Goal: Task Accomplishment & Management: Manage account settings

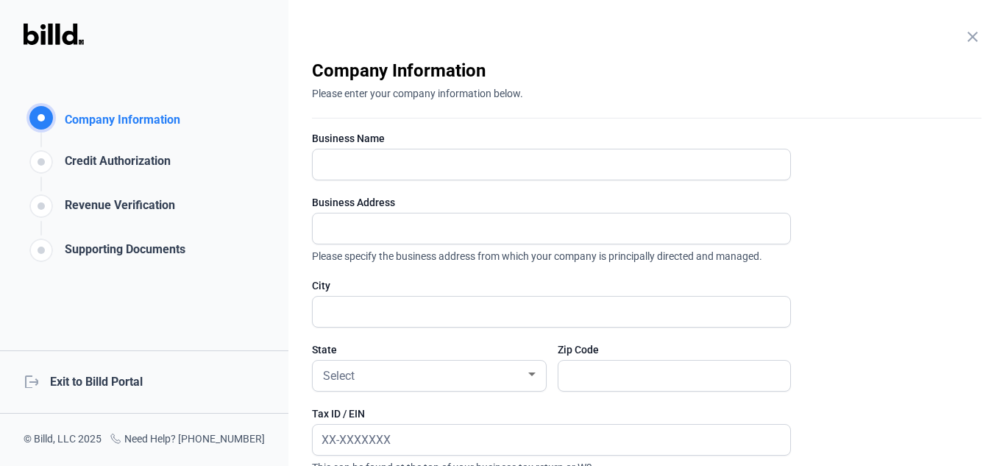
click at [110, 379] on div "logout Exit to Billd Portal" at bounding box center [144, 381] width 288 height 63
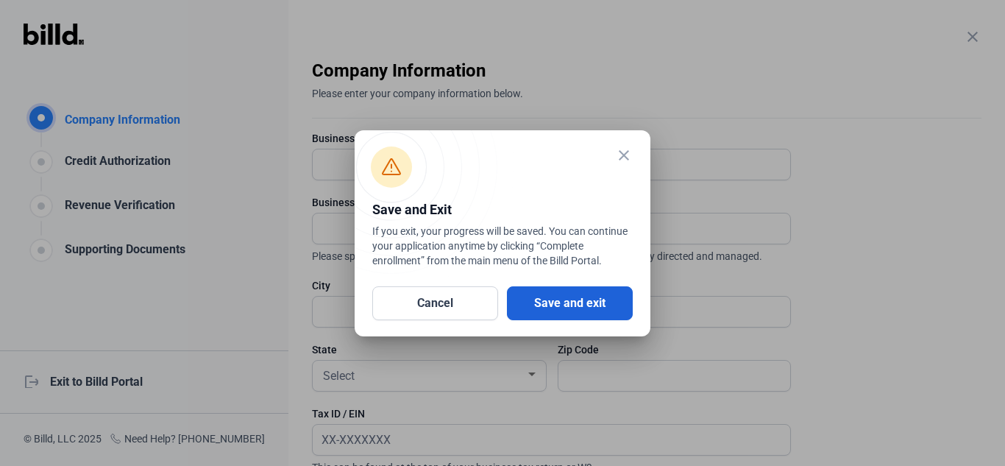
click at [597, 313] on button "Save and exit" at bounding box center [570, 303] width 126 height 34
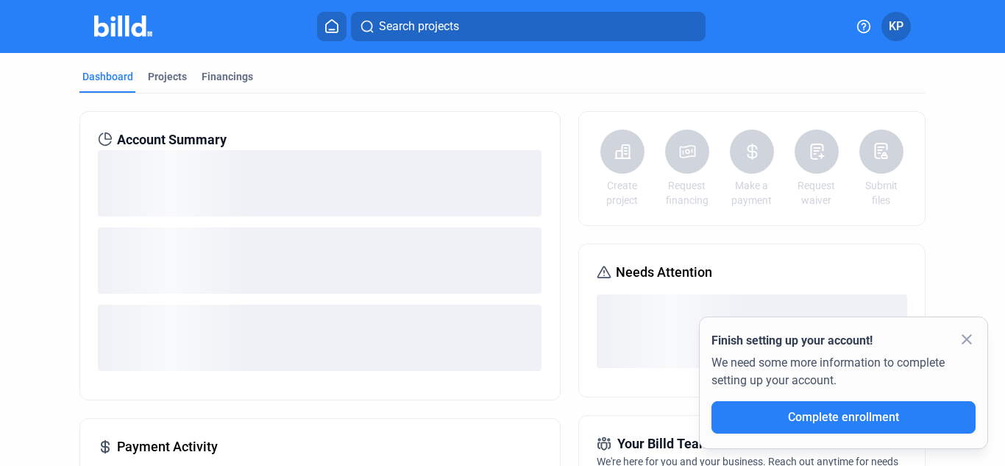
click at [964, 341] on mat-icon "close" at bounding box center [967, 339] width 18 height 18
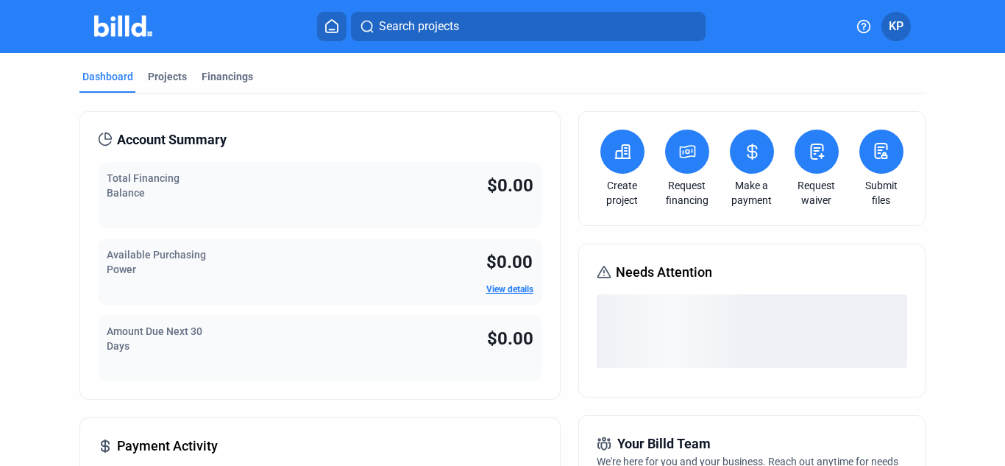
click at [901, 29] on span "KP" at bounding box center [896, 27] width 15 height 18
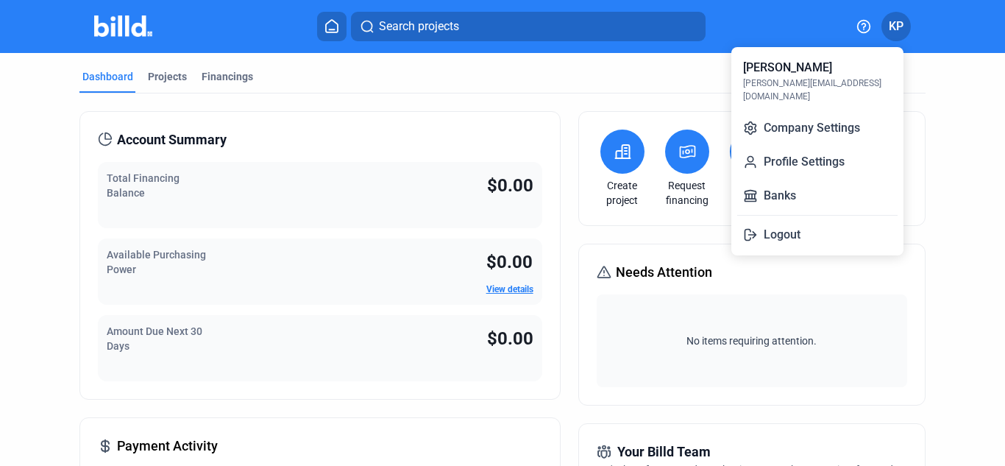
click at [956, 27] on div at bounding box center [502, 233] width 1005 height 466
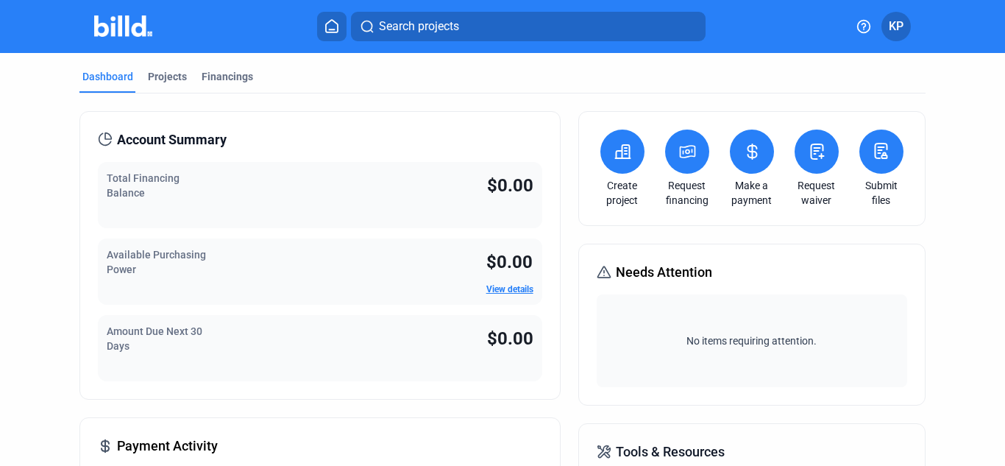
click at [906, 29] on button "KP" at bounding box center [895, 26] width 29 height 29
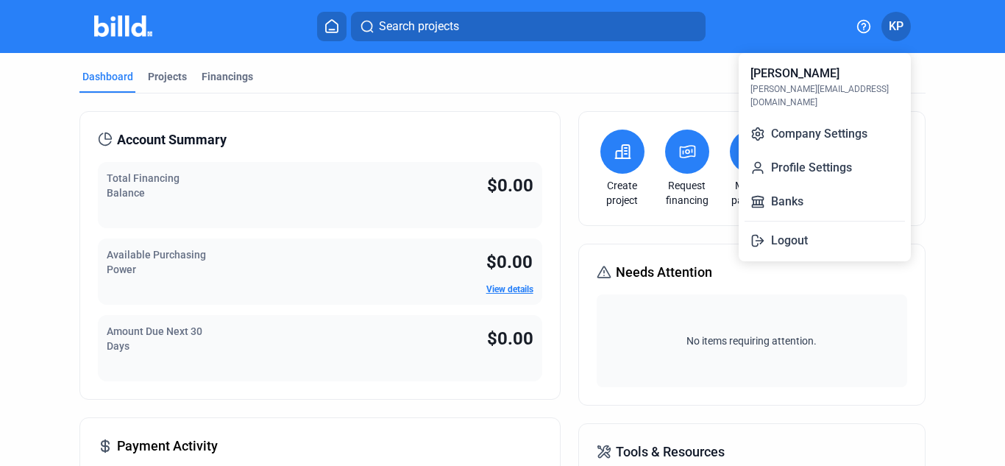
click at [951, 137] on div at bounding box center [502, 233] width 1005 height 466
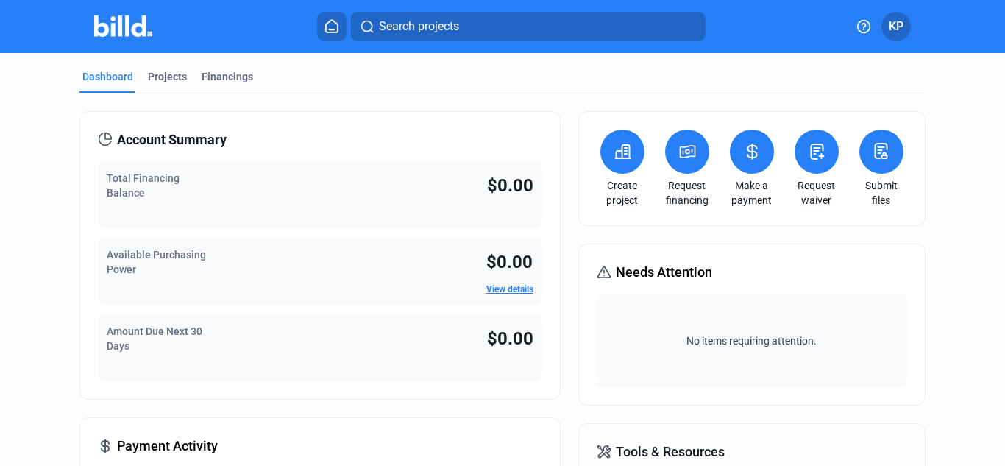
click at [906, 26] on button "KP" at bounding box center [895, 26] width 29 height 29
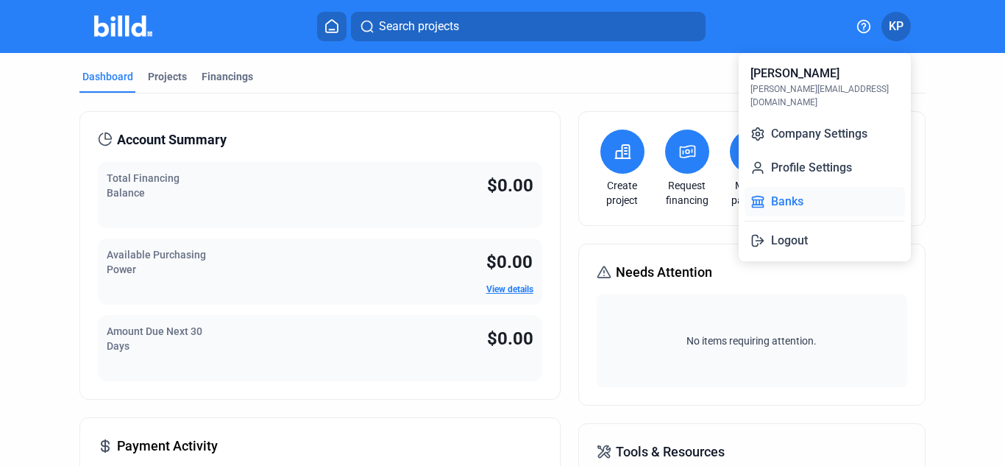
click at [822, 187] on button "Banks" at bounding box center [825, 201] width 160 height 29
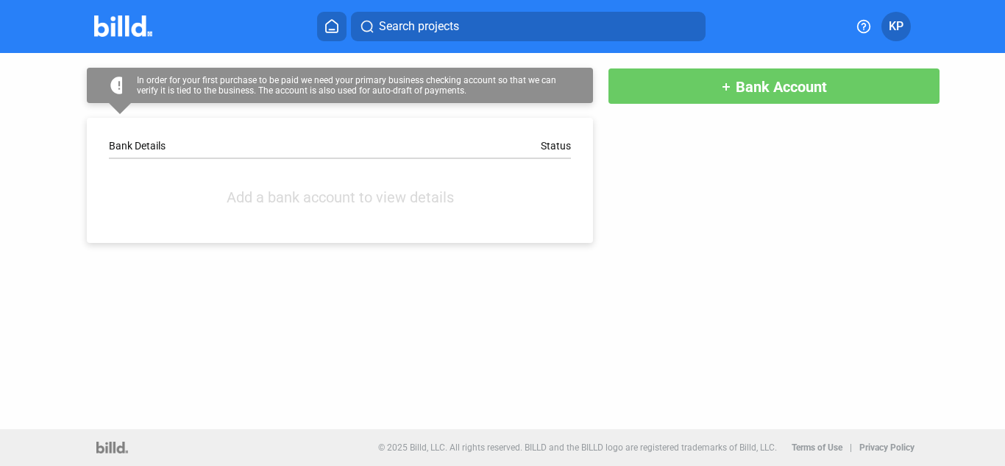
click at [894, 26] on span "KP" at bounding box center [896, 27] width 15 height 18
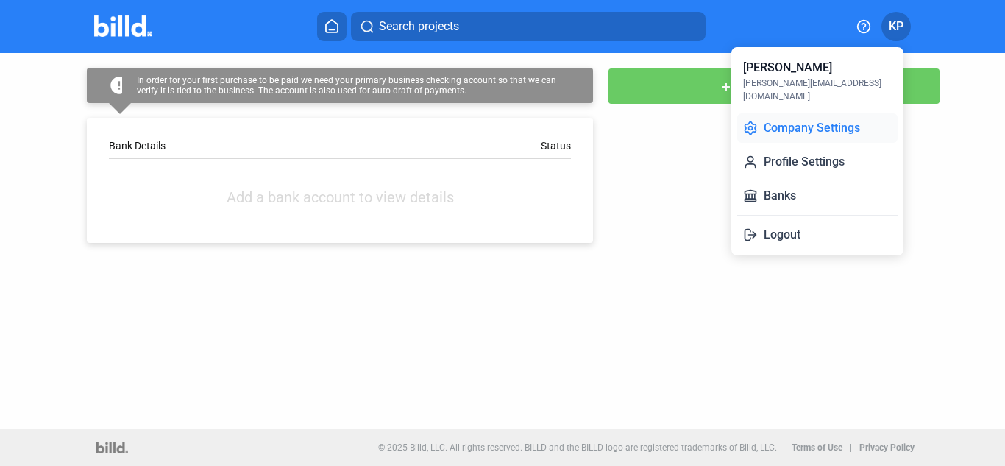
click at [809, 116] on button "Company Settings" at bounding box center [817, 127] width 160 height 29
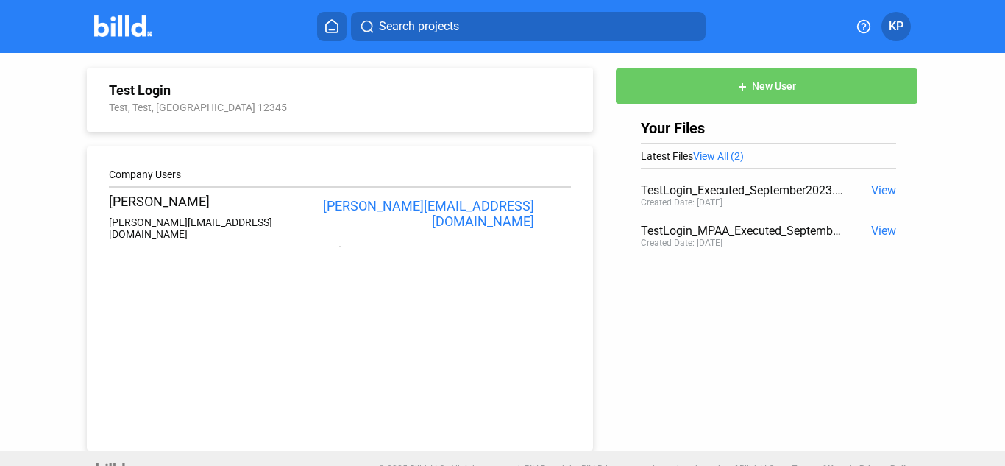
click at [895, 30] on span "KP" at bounding box center [896, 27] width 15 height 18
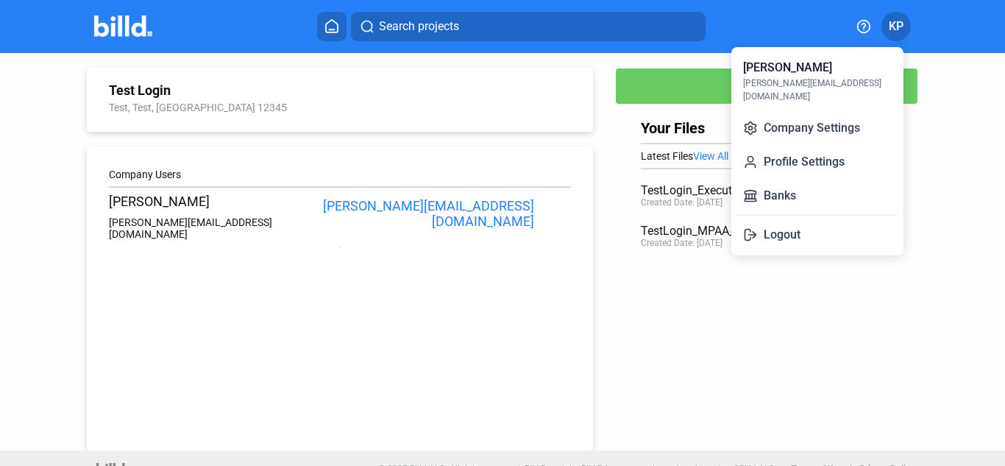
click at [968, 177] on div at bounding box center [502, 233] width 1005 height 466
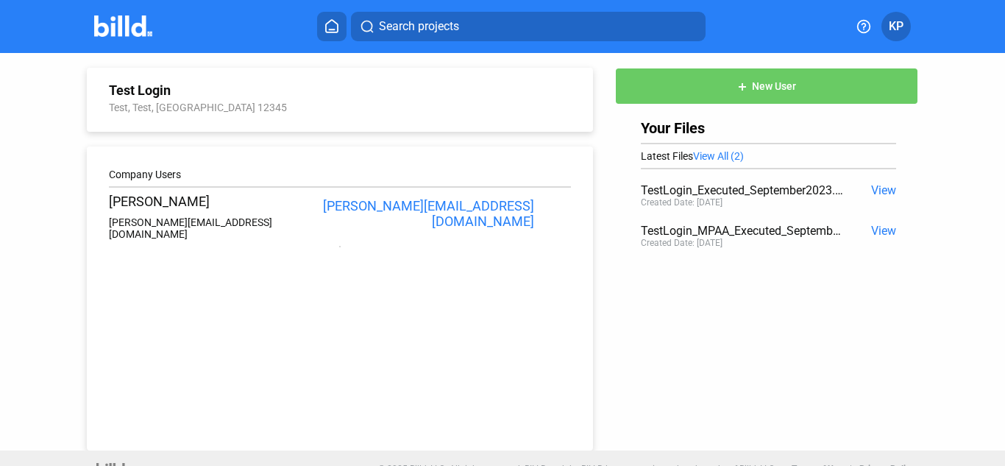
click at [898, 24] on span "KP" at bounding box center [896, 27] width 15 height 18
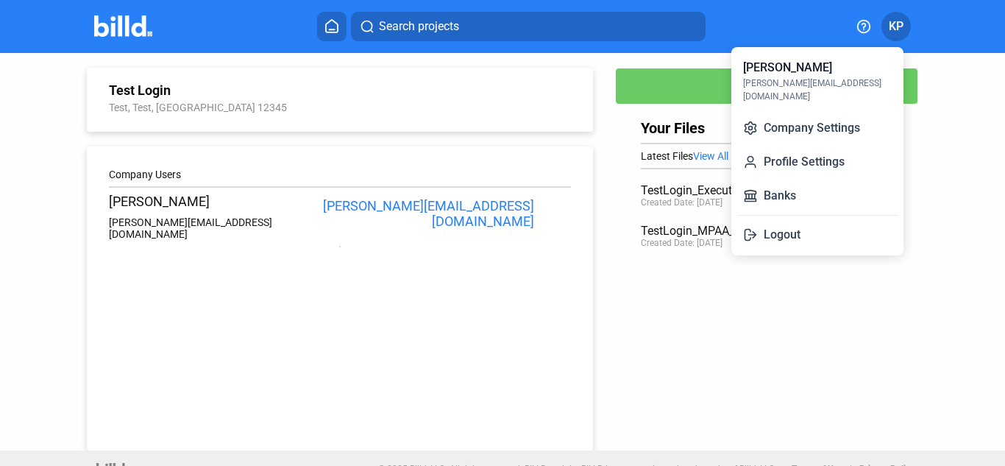
click at [897, 24] on div at bounding box center [502, 233] width 1005 height 466
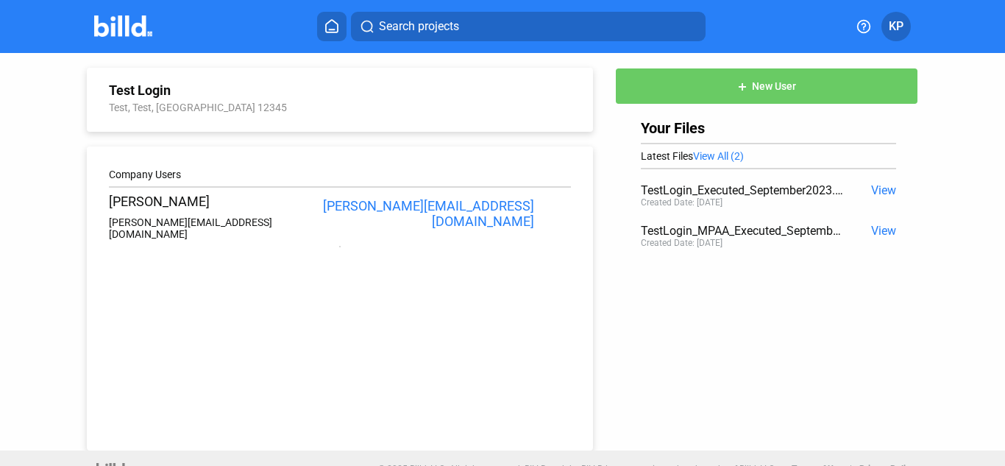
click at [858, 26] on icon at bounding box center [864, 26] width 13 height 13
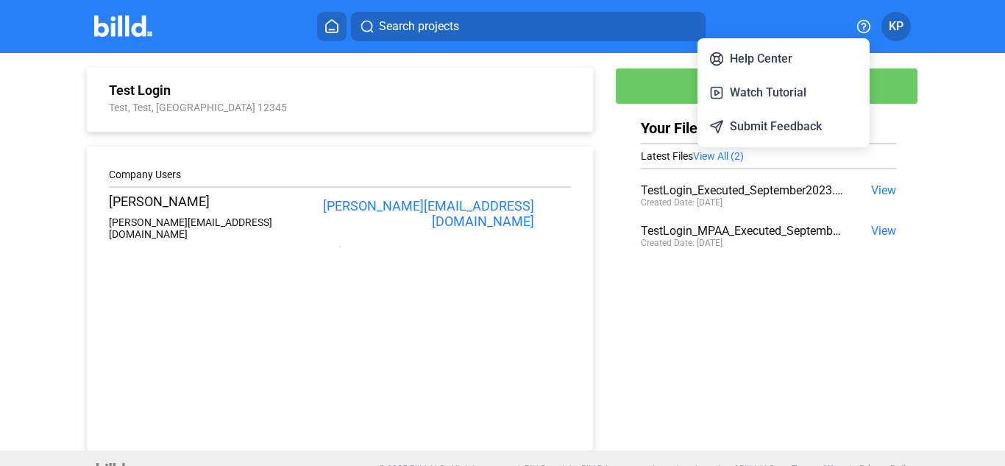
click at [857, 26] on div at bounding box center [502, 233] width 1005 height 466
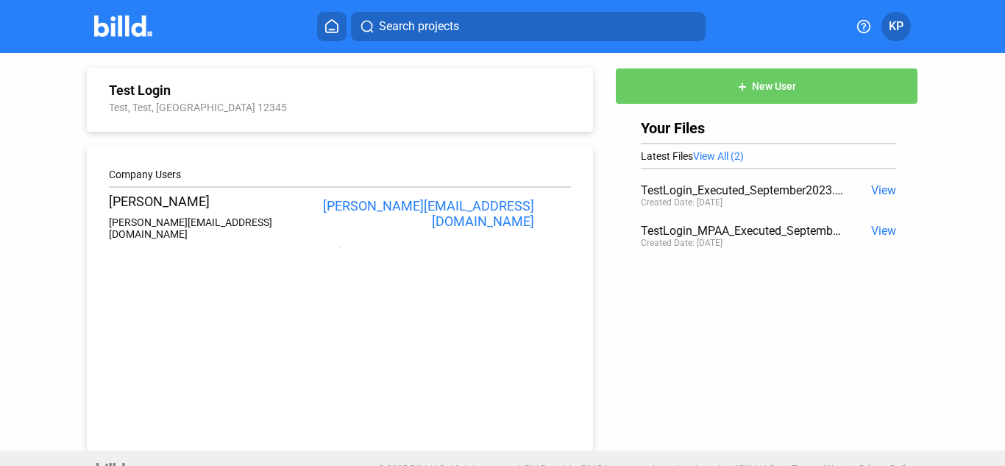
click at [894, 27] on span "KP" at bounding box center [896, 27] width 15 height 18
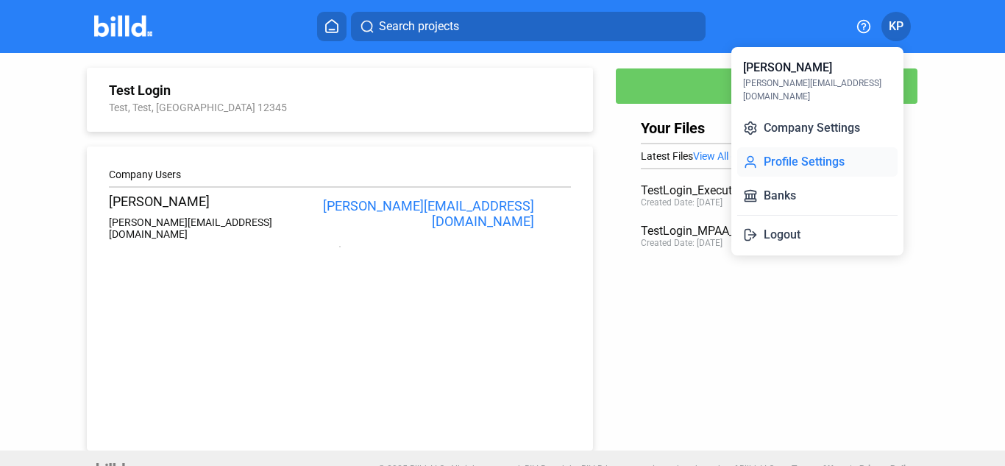
click at [795, 155] on button "Profile Settings" at bounding box center [817, 161] width 160 height 29
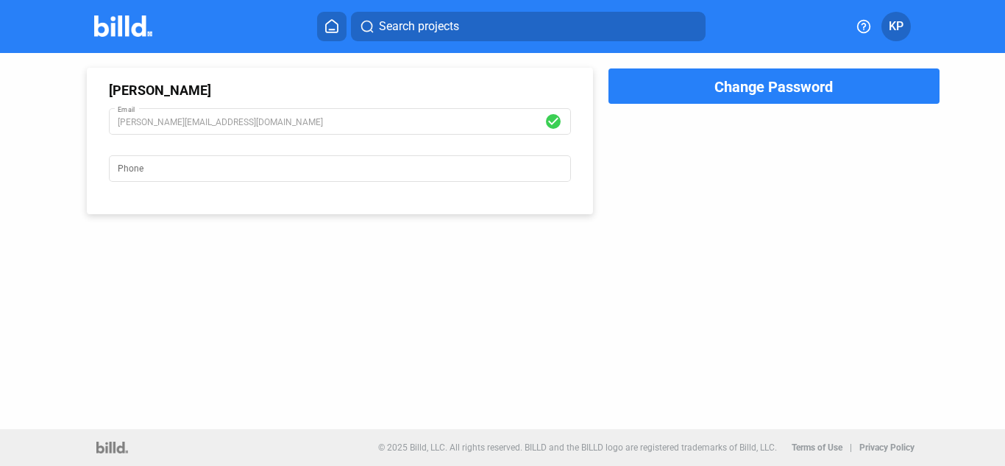
click at [899, 21] on span "KP" at bounding box center [896, 27] width 15 height 18
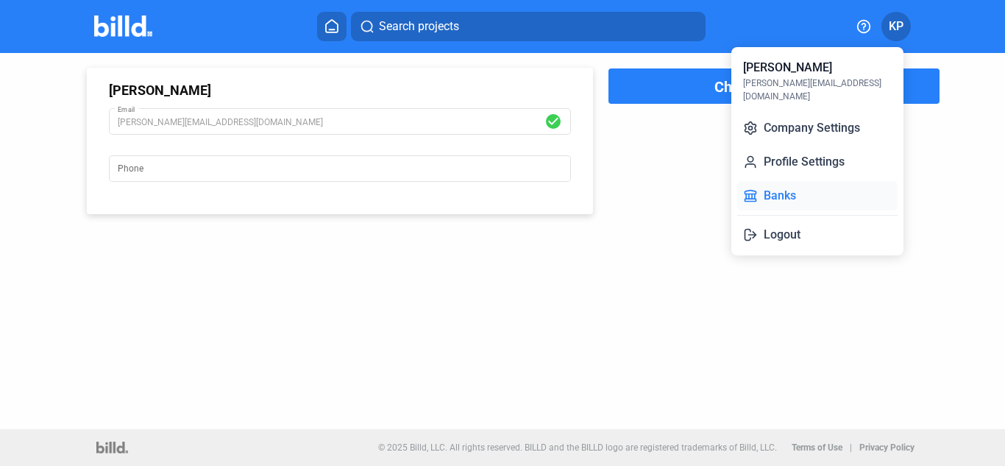
click at [792, 191] on button "Banks" at bounding box center [817, 195] width 160 height 29
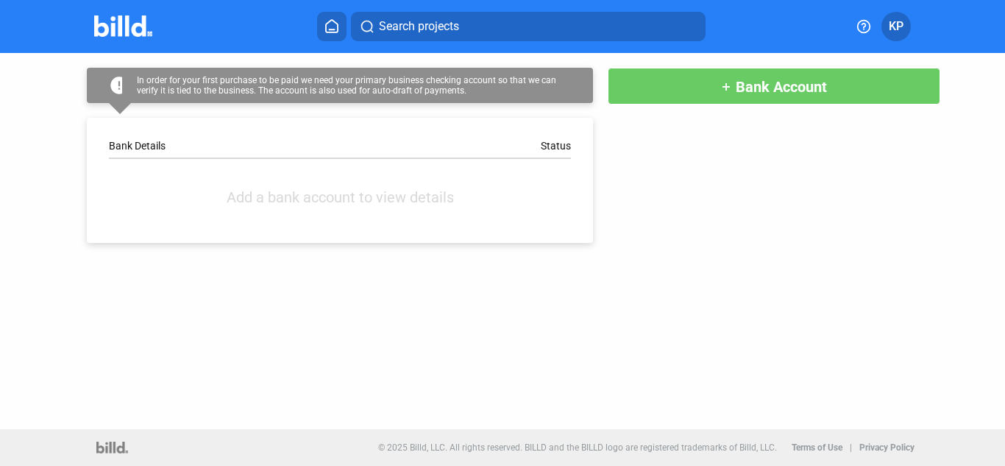
click at [795, 91] on span "Bank Account" at bounding box center [781, 87] width 91 height 18
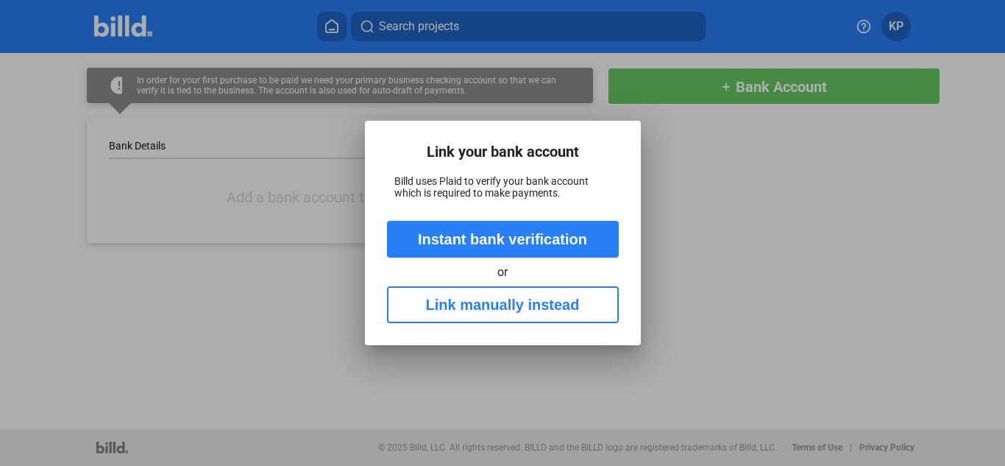
click at [500, 309] on button "Link manually instead" at bounding box center [503, 304] width 232 height 37
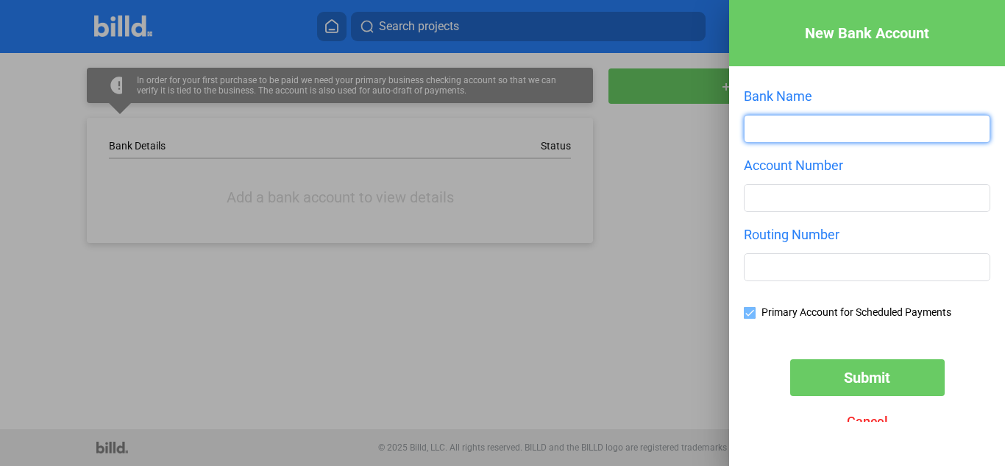
click at [827, 124] on input "text" at bounding box center [867, 129] width 245 height 26
type input "Soft Bank"
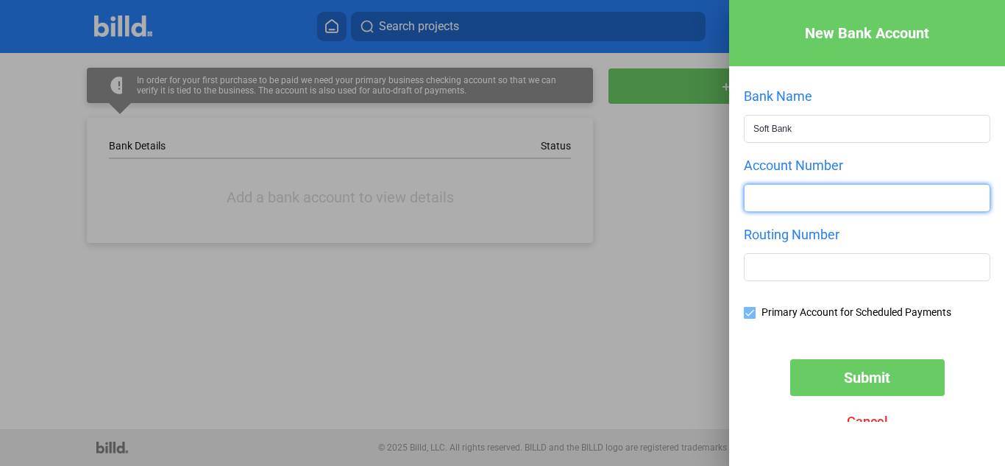
click at [837, 195] on input "number" at bounding box center [867, 198] width 245 height 26
type input "23415678"
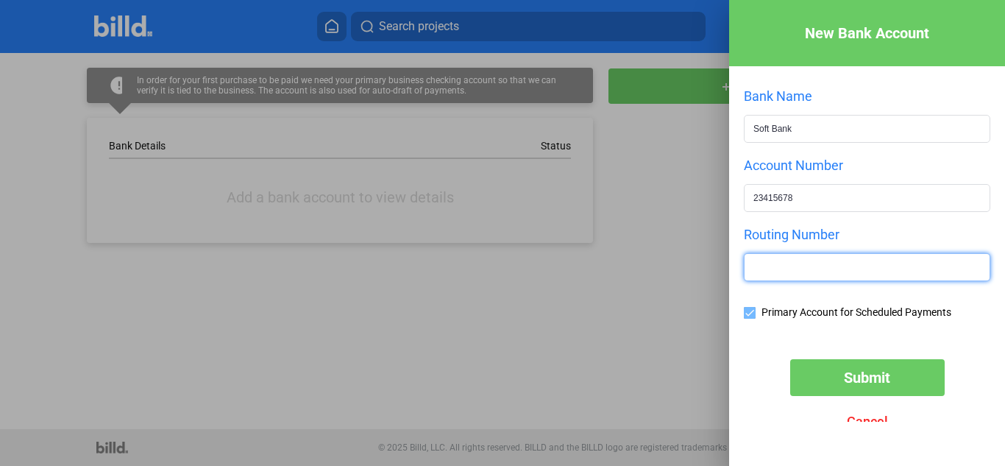
click at [809, 269] on input "text" at bounding box center [867, 267] width 245 height 26
type input "555666999"
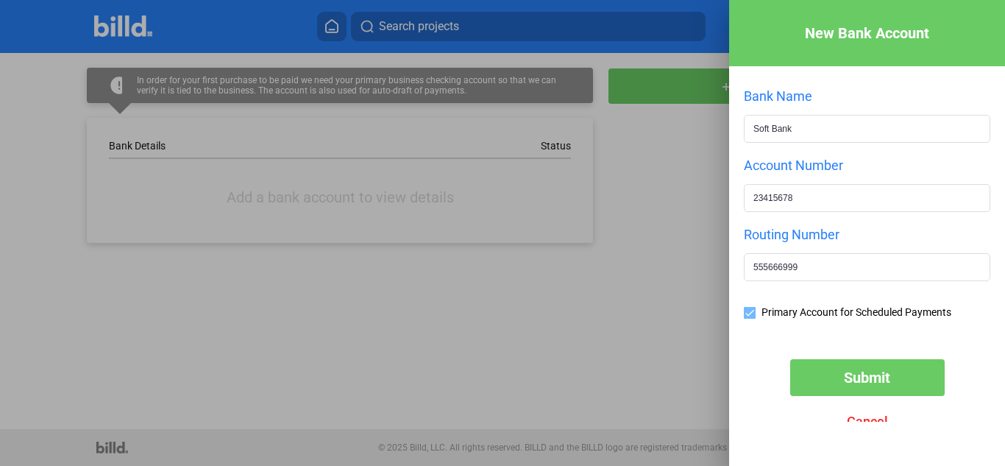
click at [837, 378] on button "Submit" at bounding box center [867, 377] width 155 height 37
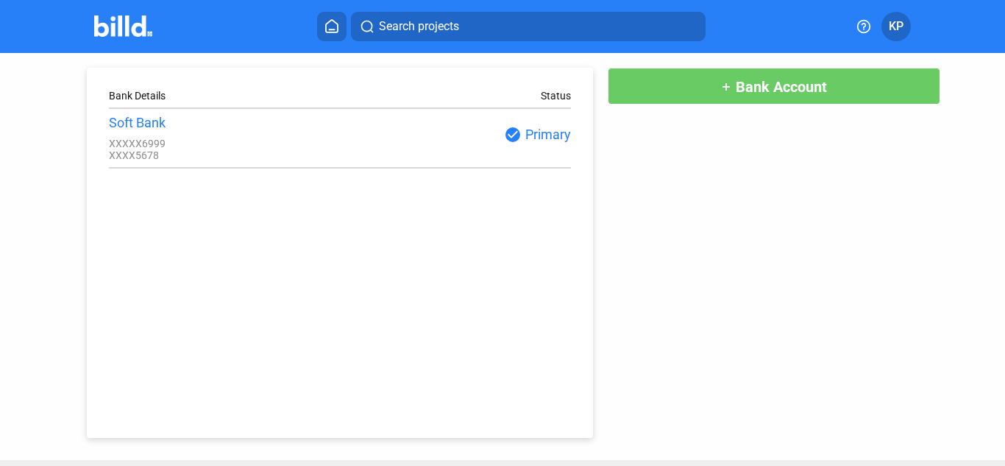
click at [898, 22] on span "KP" at bounding box center [896, 27] width 15 height 18
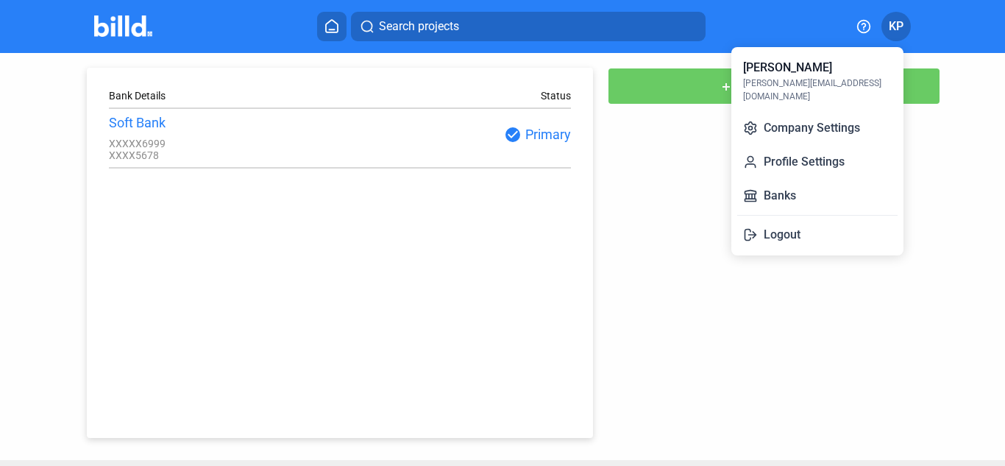
click at [449, 30] on div at bounding box center [502, 233] width 1005 height 466
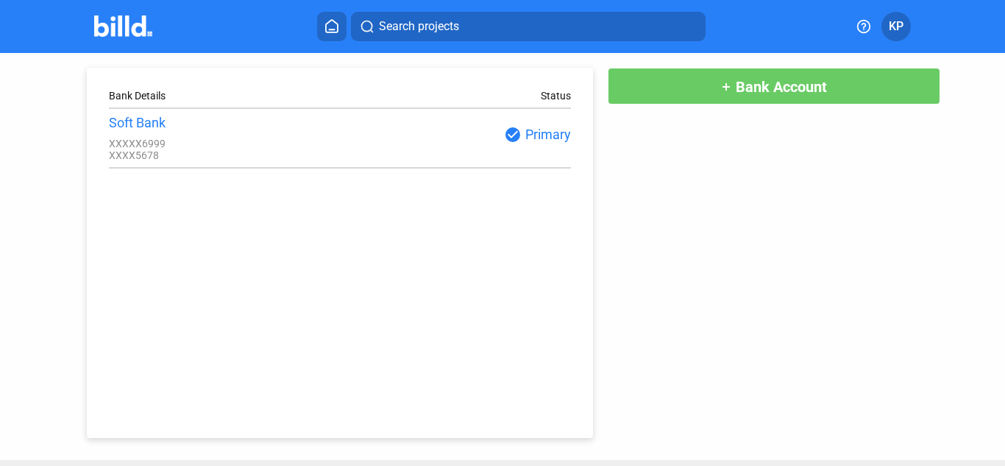
click at [449, 26] on span "Search projects" at bounding box center [419, 27] width 80 height 18
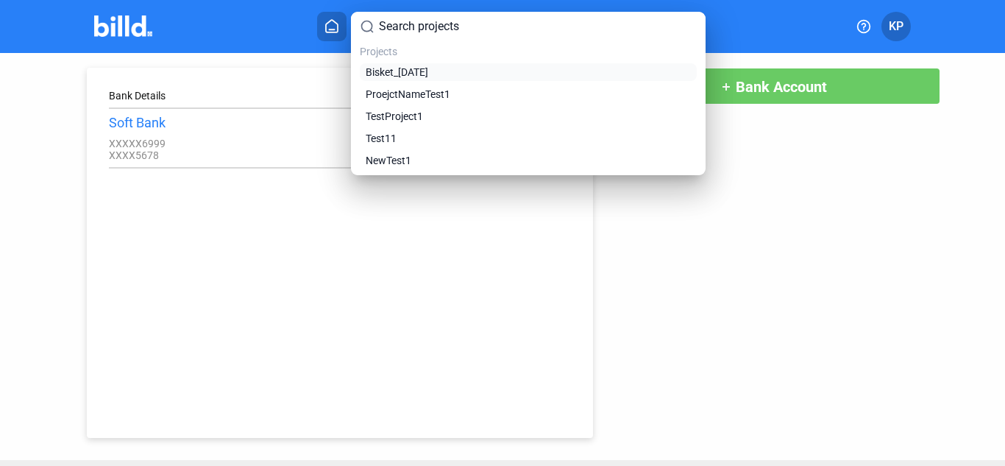
click at [428, 70] on span "Bisket_[DATE]" at bounding box center [397, 72] width 63 height 15
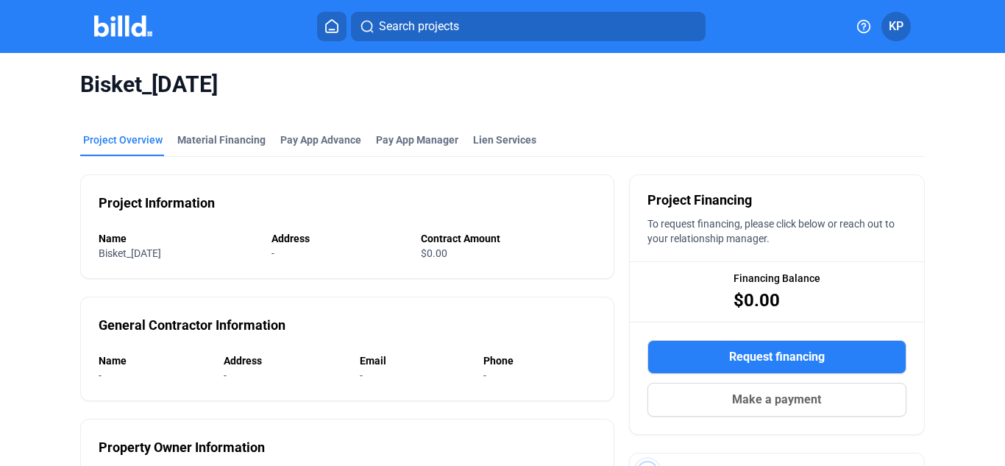
click at [122, 37] on div at bounding box center [138, 27] width 89 height 24
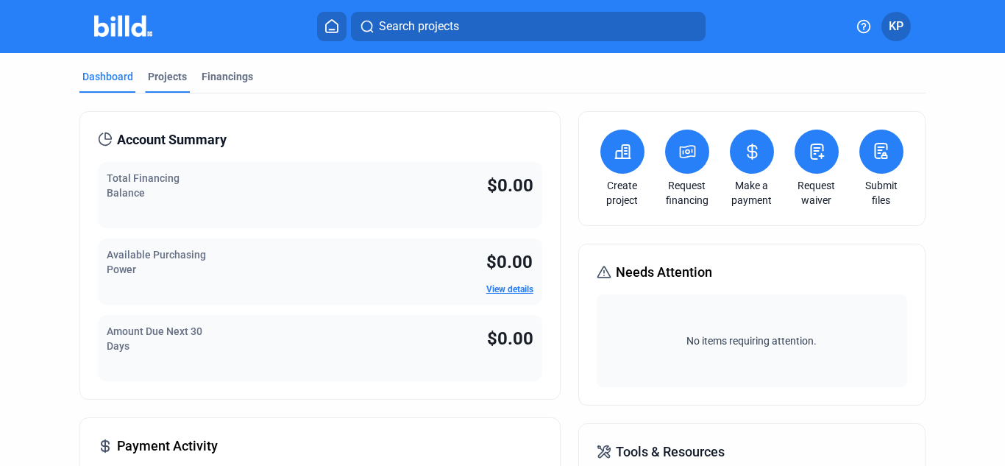
click at [163, 79] on div "Projects" at bounding box center [167, 76] width 39 height 15
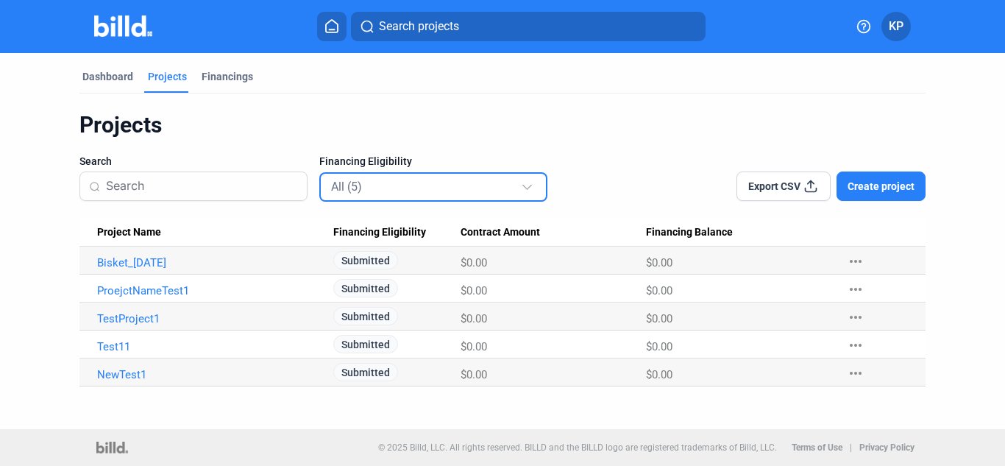
click at [439, 189] on div "All (5)" at bounding box center [426, 186] width 190 height 19
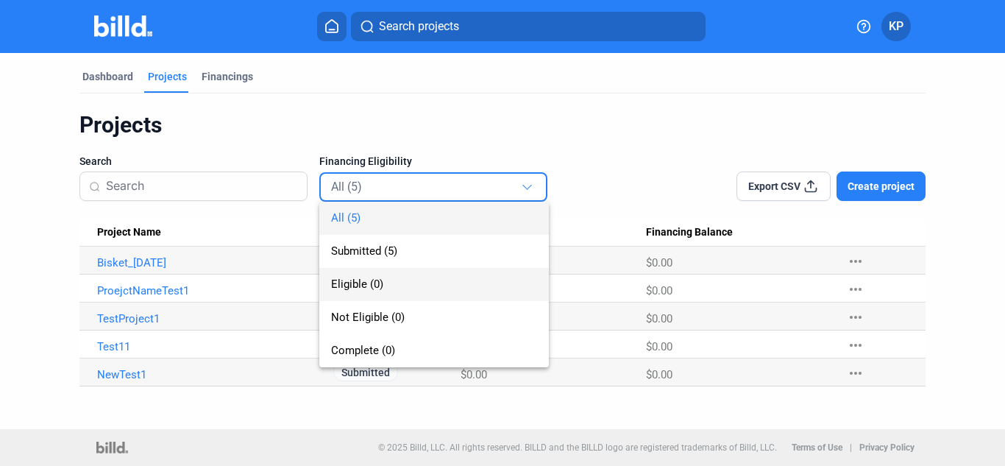
click at [369, 280] on span "Eligible (0)" at bounding box center [357, 283] width 52 height 13
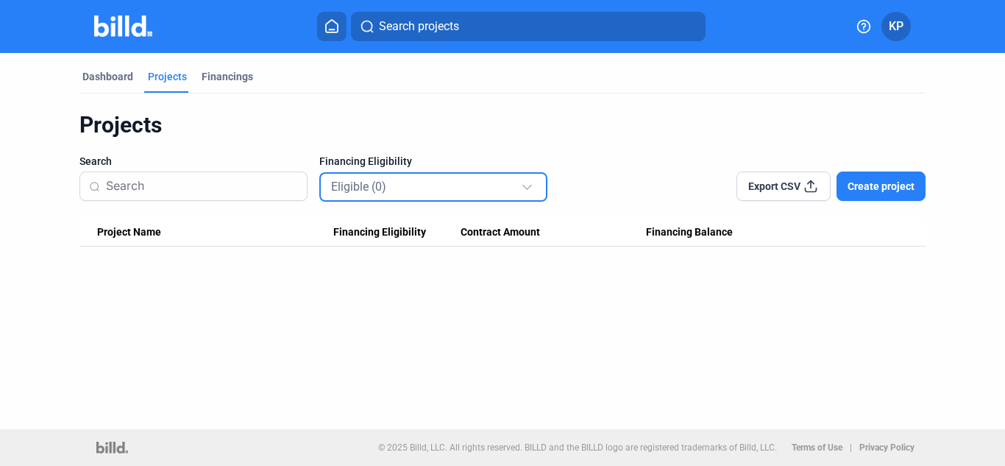
click at [471, 195] on div "Eligible (0)" at bounding box center [426, 186] width 190 height 19
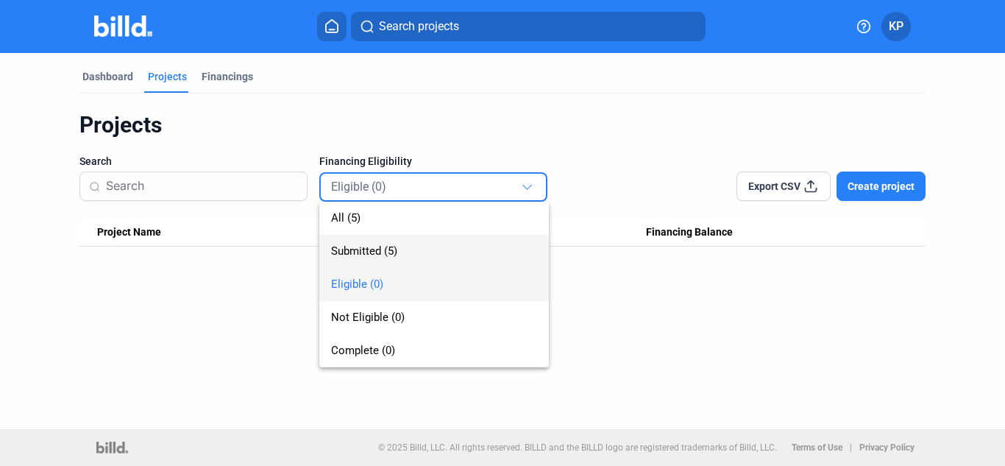
click at [373, 246] on span "Submitted (5)" at bounding box center [364, 250] width 66 height 13
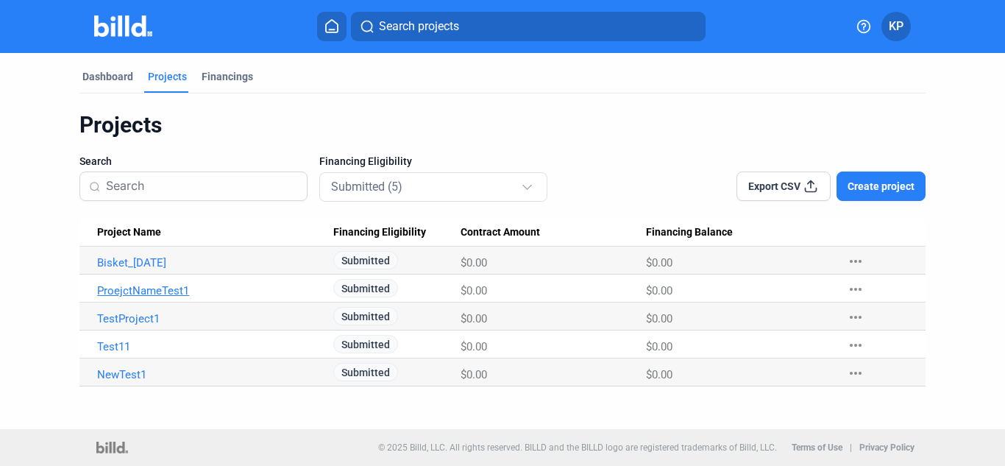
click at [157, 288] on link "ProejctNameTest1" at bounding box center [209, 290] width 224 height 13
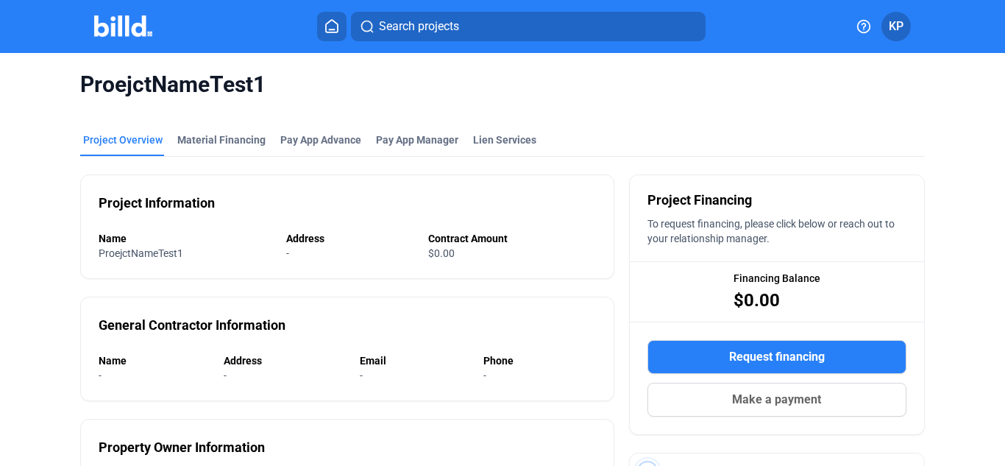
click at [898, 28] on span "KP" at bounding box center [896, 27] width 15 height 18
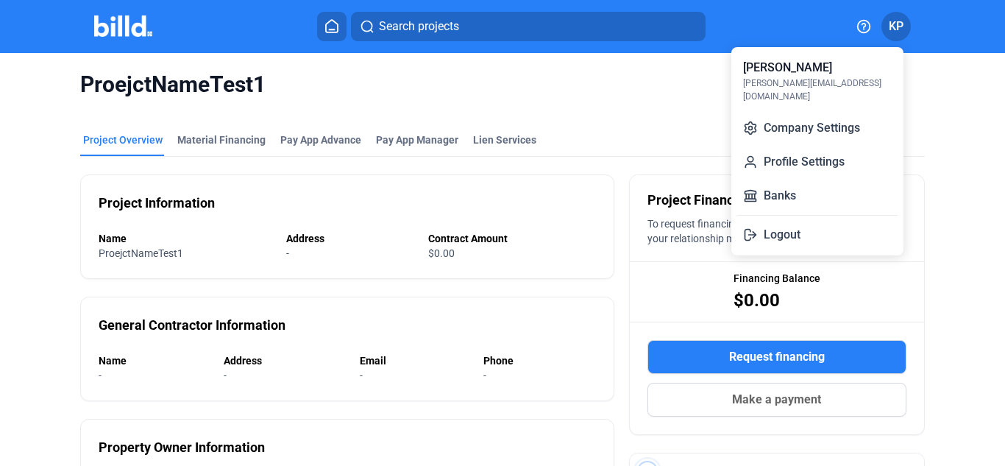
click at [939, 116] on div at bounding box center [502, 233] width 1005 height 466
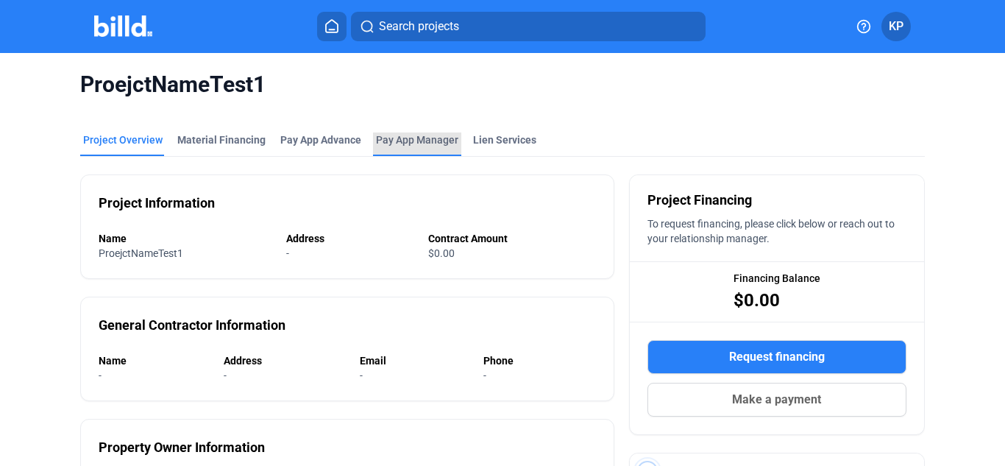
click at [431, 140] on span "Pay App Manager" at bounding box center [417, 139] width 82 height 15
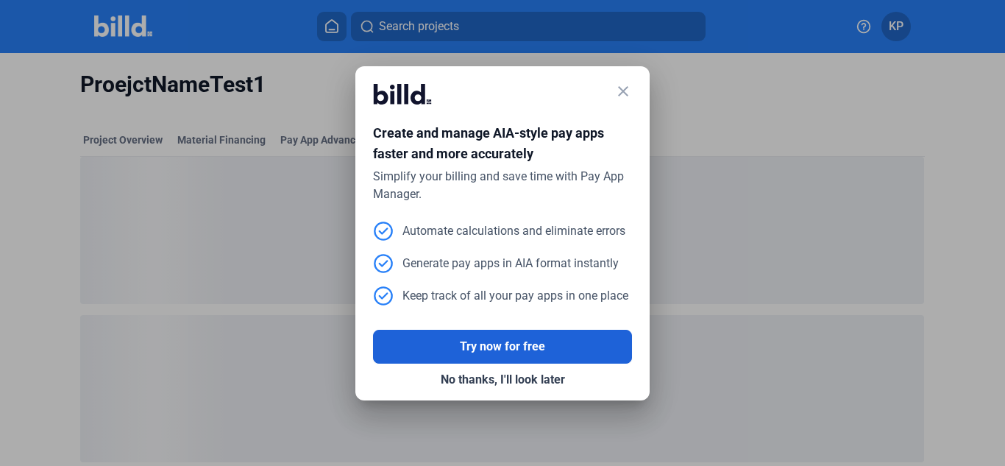
click at [544, 350] on button "Try now for free" at bounding box center [502, 347] width 259 height 34
click at [519, 339] on button "Try now for free" at bounding box center [502, 347] width 259 height 34
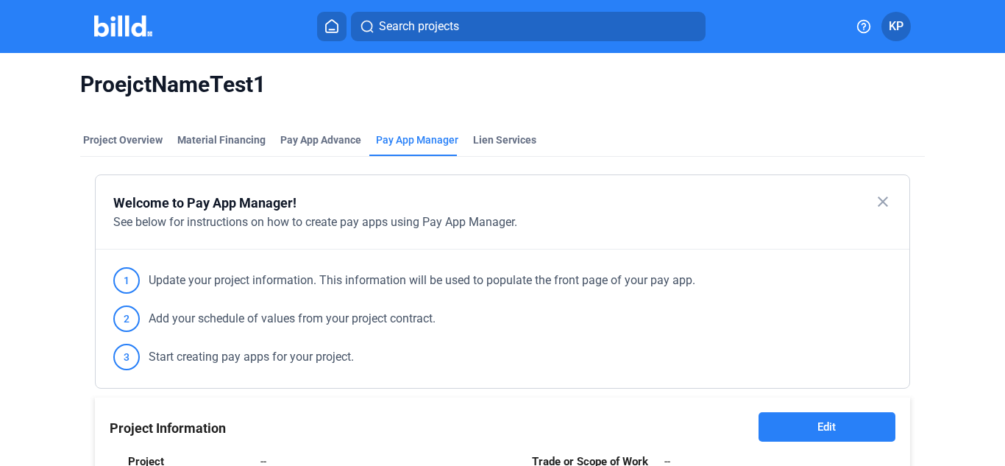
click at [130, 29] on img at bounding box center [123, 25] width 58 height 21
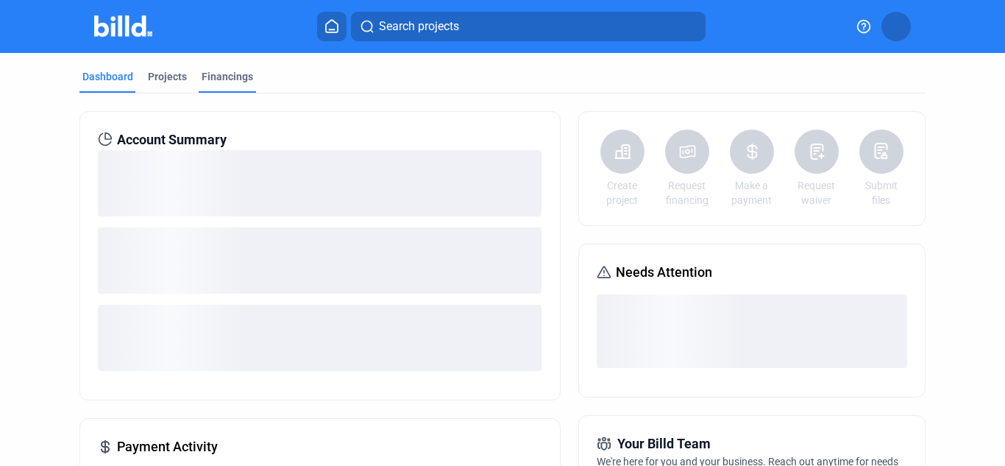
click at [225, 74] on div "Financings" at bounding box center [228, 76] width 52 height 15
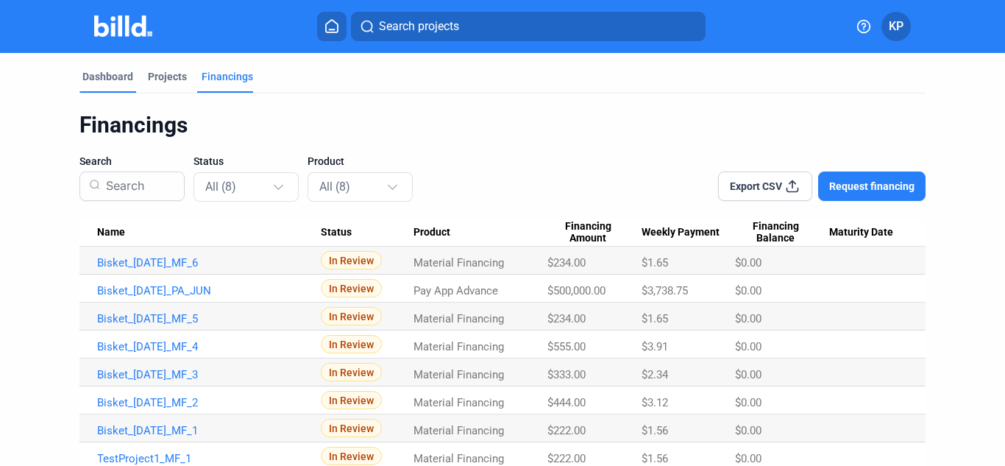
click at [104, 74] on div "Dashboard" at bounding box center [107, 76] width 51 height 15
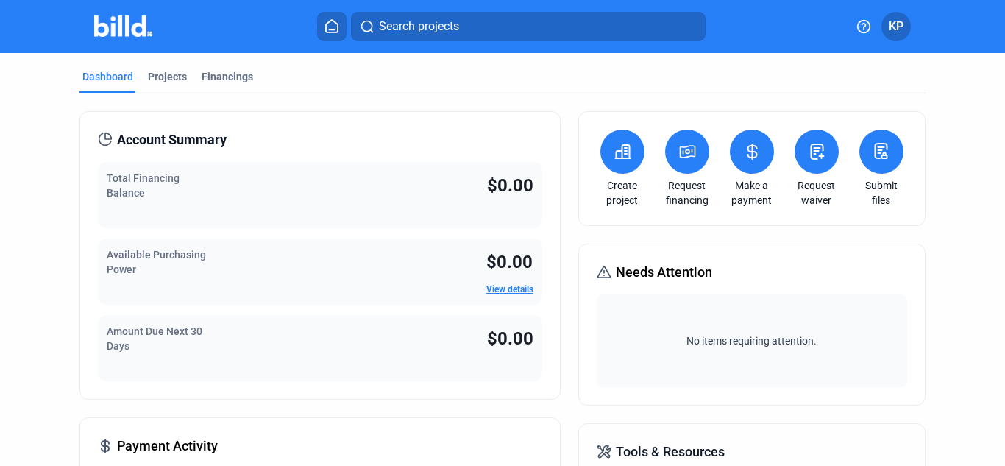
click at [759, 154] on button at bounding box center [752, 151] width 44 height 44
